Goal: Check status: Check status

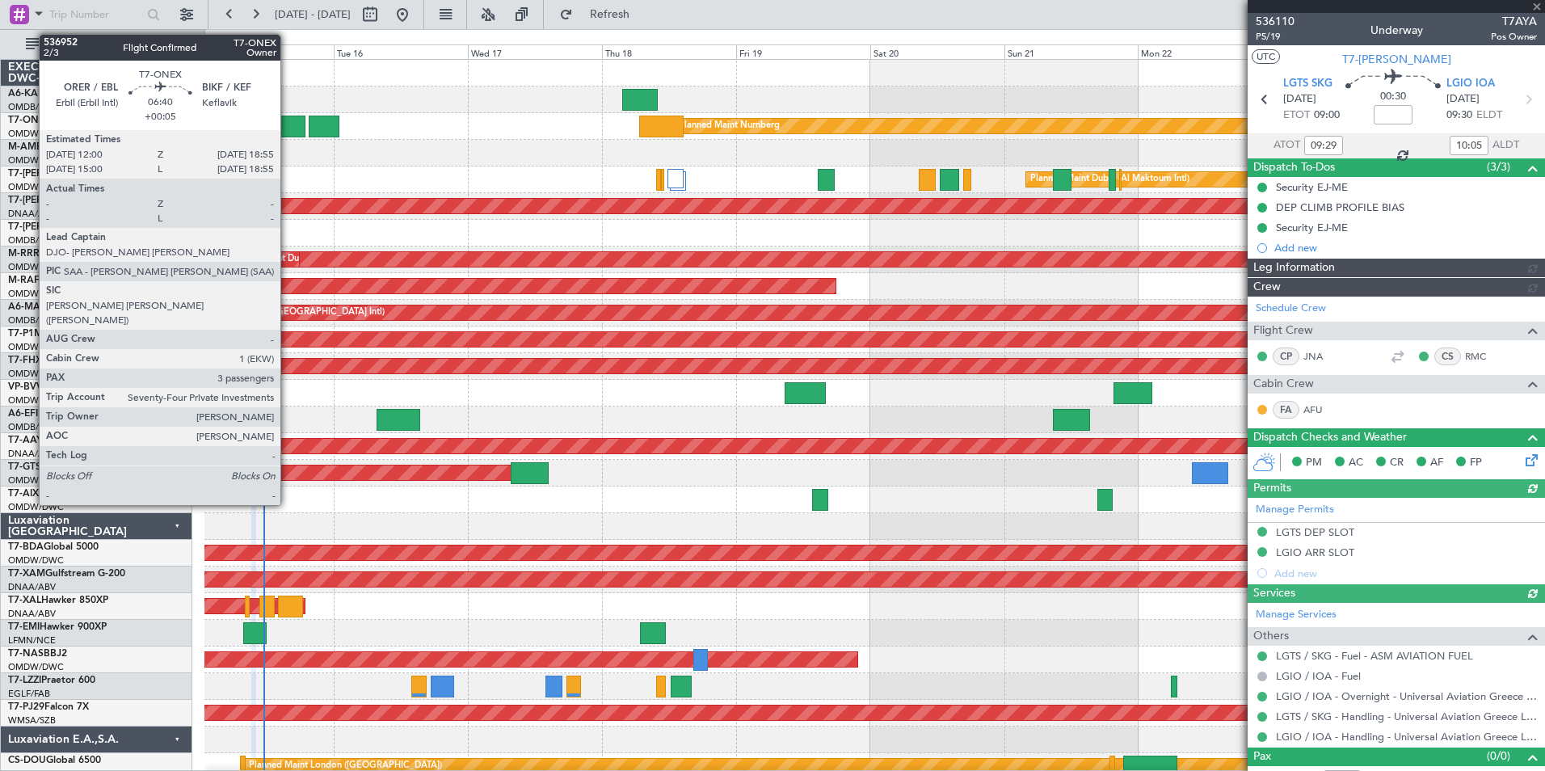
type input "[PERSON_NAME] (ANI)"
type input "7303"
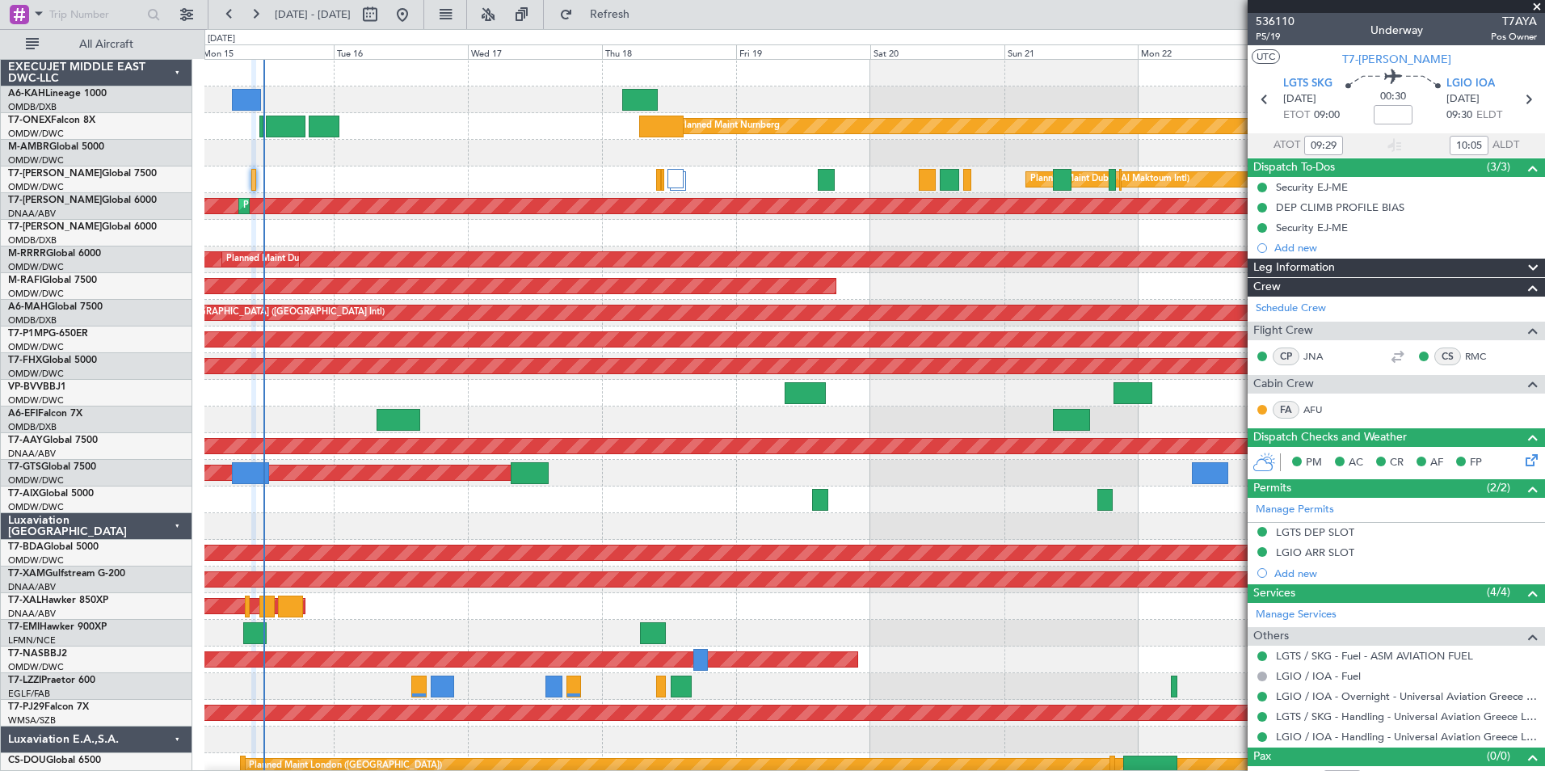
type input "[PERSON_NAME] (ANI)"
type input "7303"
type input "[PERSON_NAME] (ANI)"
type input "7303"
